Goal: Task Accomplishment & Management: Manage account settings

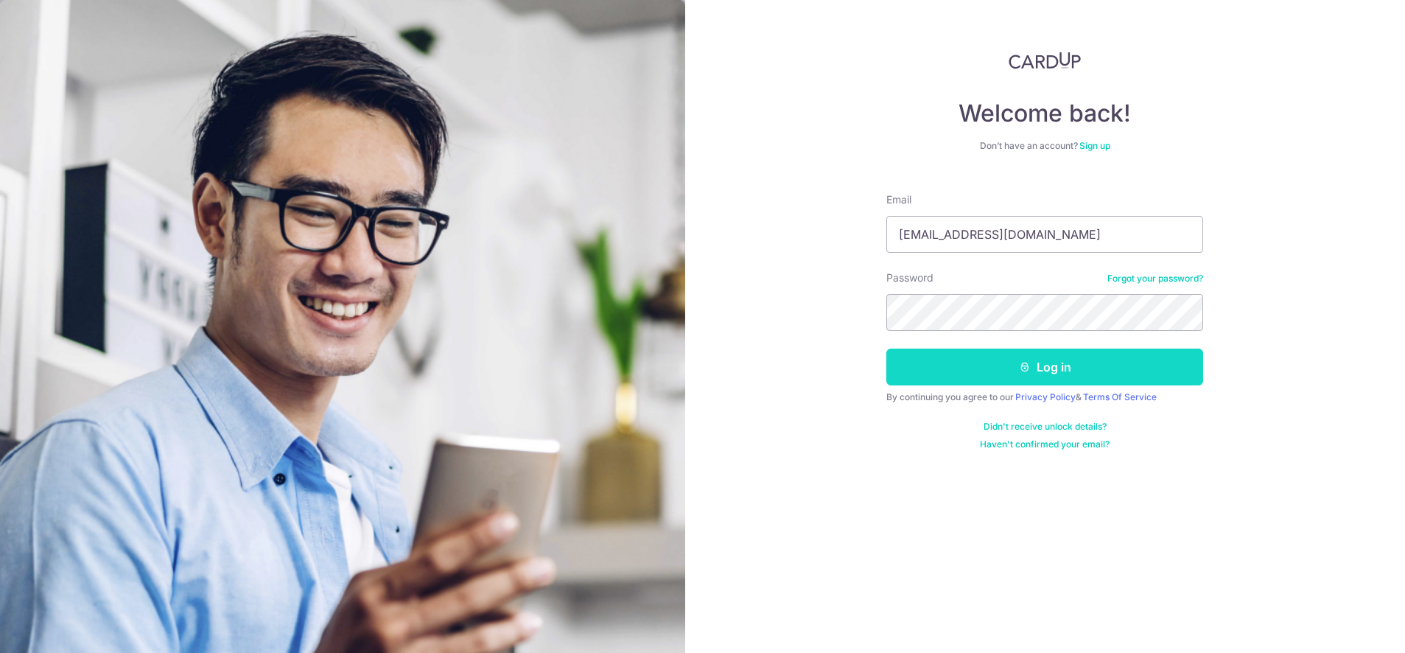
click at [1076, 358] on button "Log in" at bounding box center [1044, 366] width 317 height 37
